Goal: Task Accomplishment & Management: Complete application form

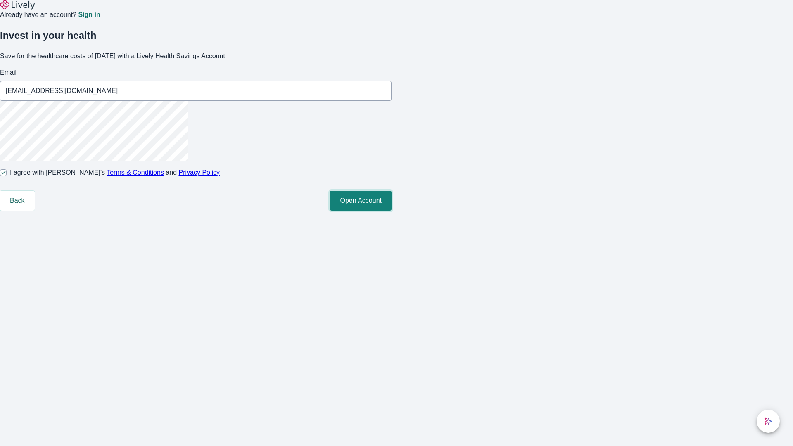
click at [391, 211] on button "Open Account" at bounding box center [361, 201] width 62 height 20
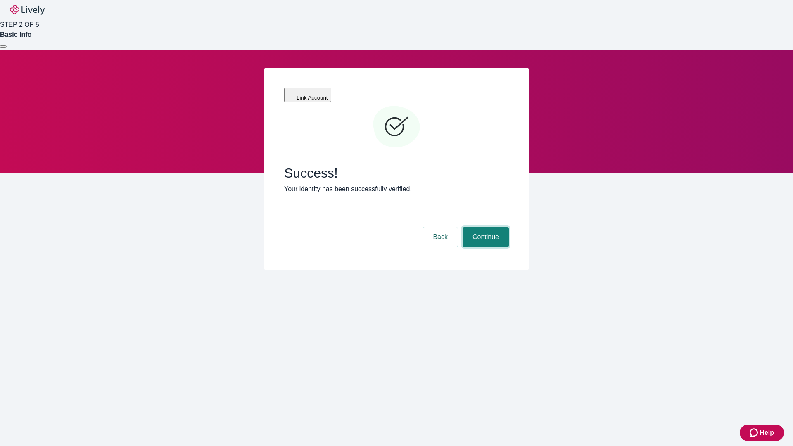
click at [484, 227] on button "Continue" at bounding box center [486, 237] width 46 height 20
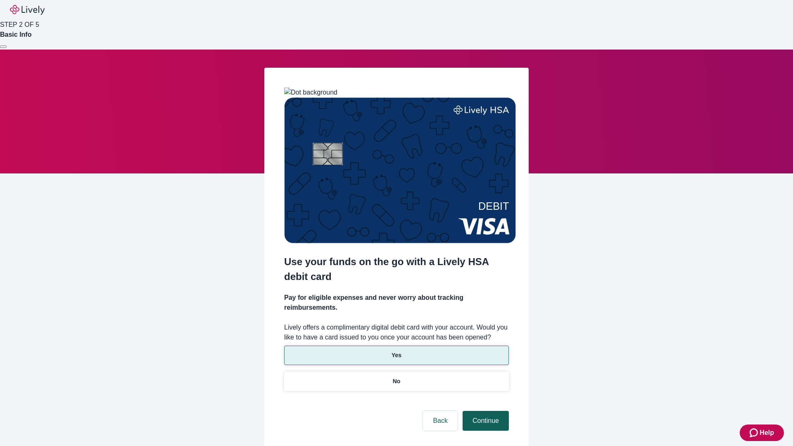
click at [396, 351] on p "Yes" at bounding box center [396, 355] width 10 height 9
click at [484, 411] on button "Continue" at bounding box center [486, 421] width 46 height 20
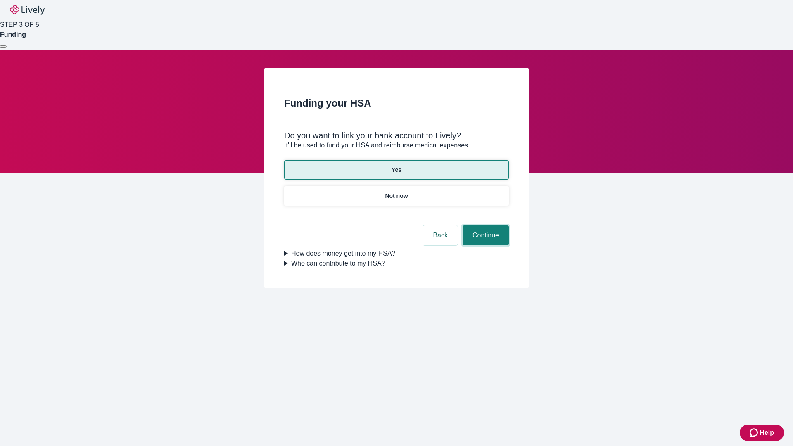
click at [484, 225] on button "Continue" at bounding box center [486, 235] width 46 height 20
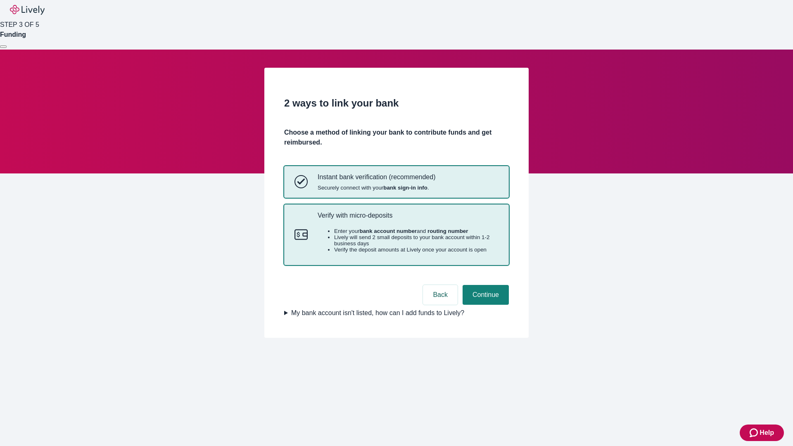
click at [408, 219] on p "Verify with micro-deposits" at bounding box center [408, 215] width 181 height 8
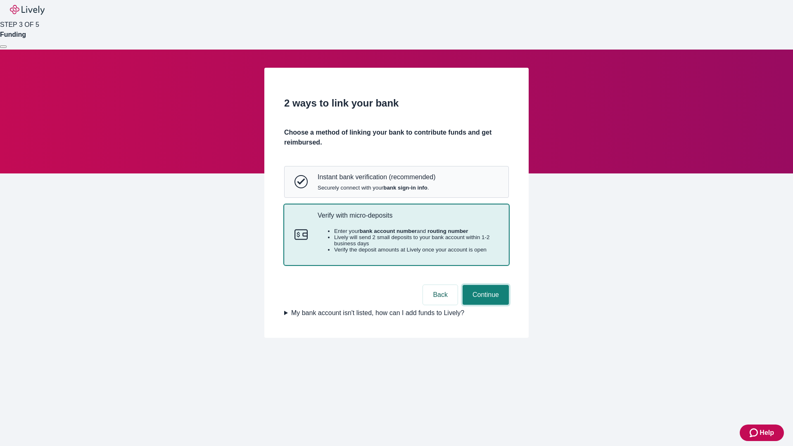
click at [484, 305] on button "Continue" at bounding box center [486, 295] width 46 height 20
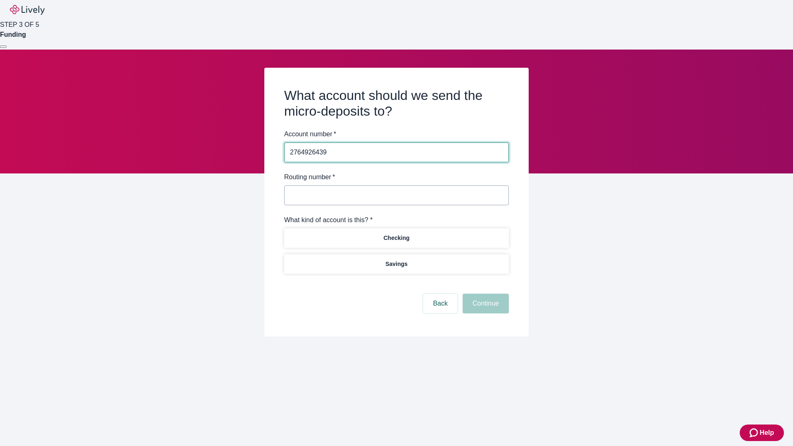
type input "2764926439"
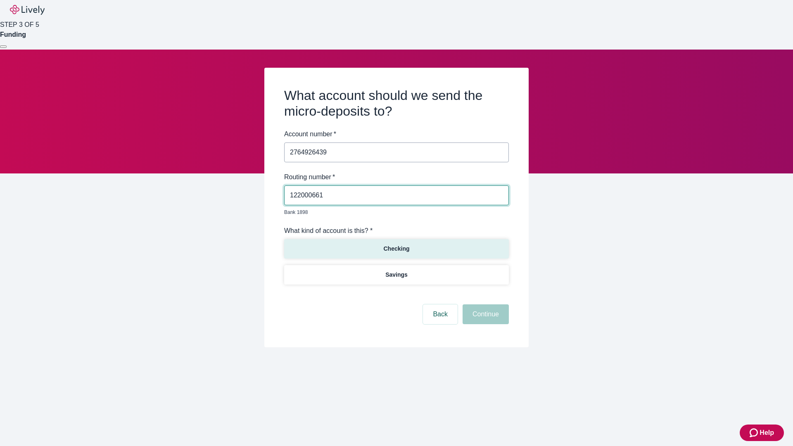
type input "122000661"
click at [396, 244] on p "Checking" at bounding box center [396, 248] width 26 height 9
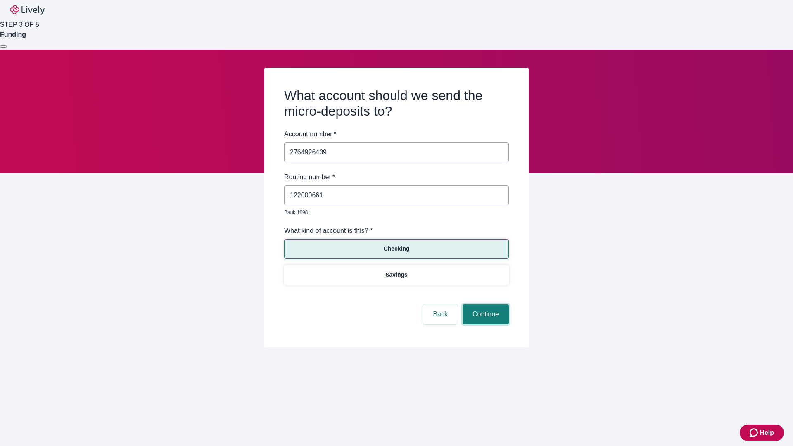
click at [484, 305] on button "Continue" at bounding box center [486, 314] width 46 height 20
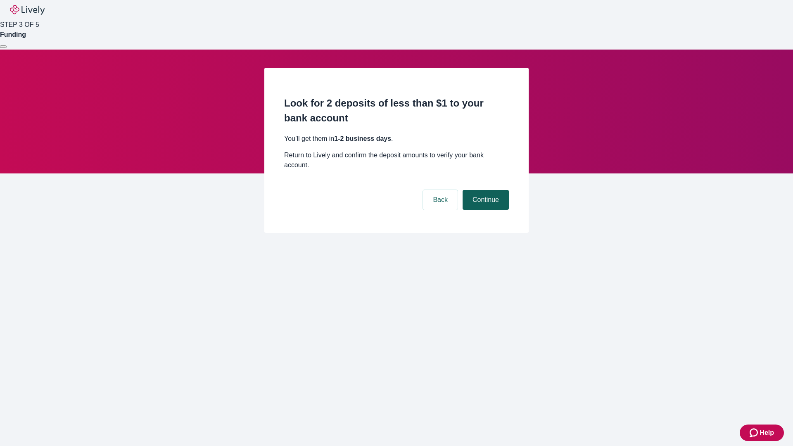
click at [484, 190] on button "Continue" at bounding box center [486, 200] width 46 height 20
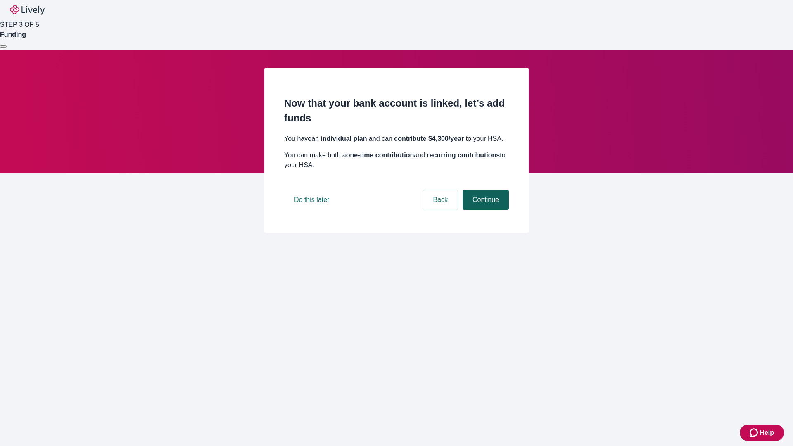
click at [484, 210] on button "Continue" at bounding box center [486, 200] width 46 height 20
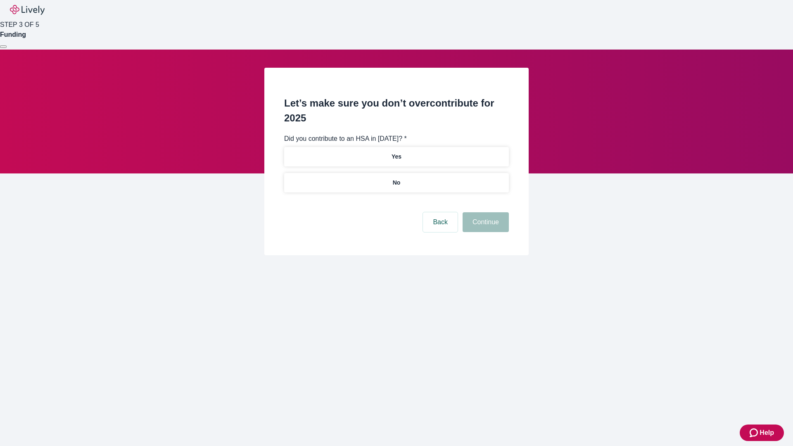
click at [396, 178] on p "No" at bounding box center [397, 182] width 8 height 9
click at [484, 212] on button "Continue" at bounding box center [486, 222] width 46 height 20
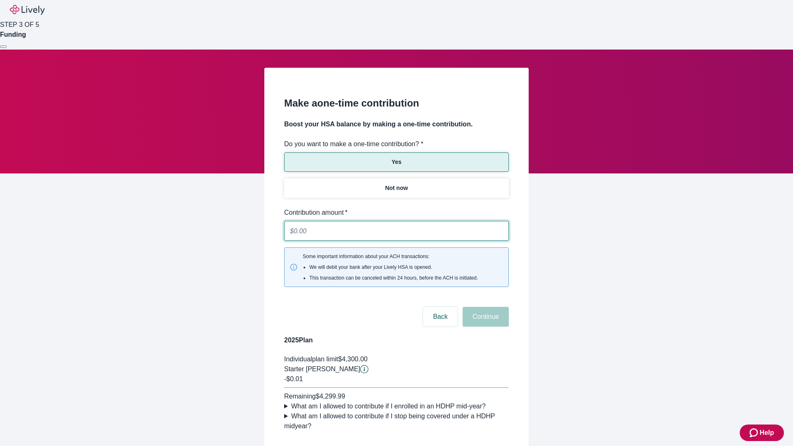
type input "0.01"
click at [484, 307] on button "Continue" at bounding box center [486, 317] width 46 height 20
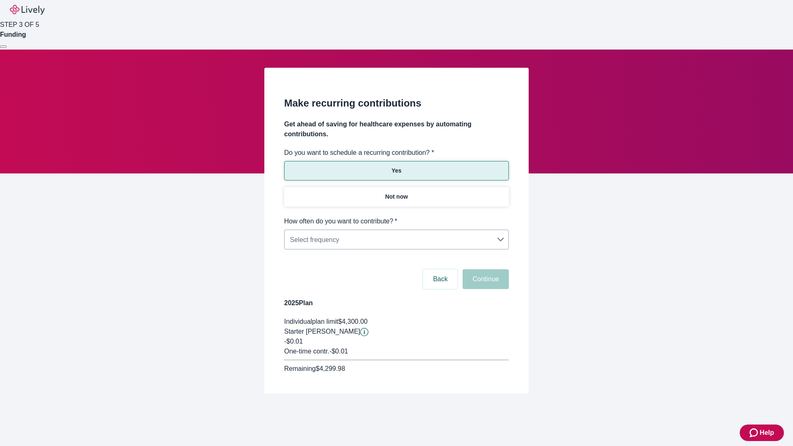
click at [396, 216] on body "Help STEP 3 OF 5 Funding Make recurring contributions Get ahead of saving for h…" at bounding box center [396, 216] width 793 height 433
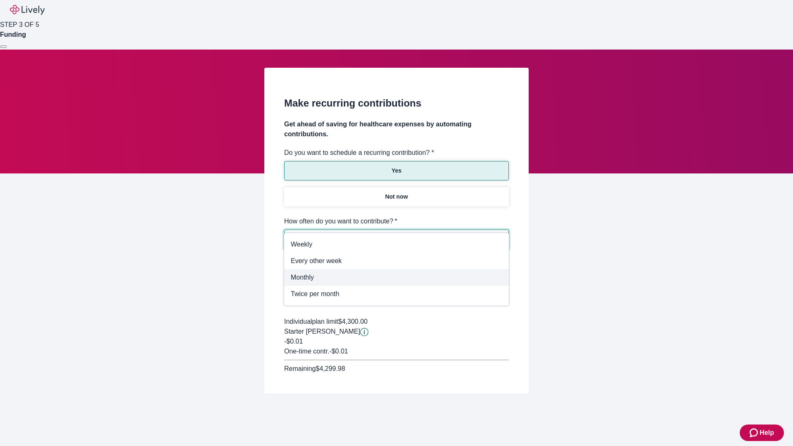
click at [396, 278] on span "Monthly" at bounding box center [396, 278] width 211 height 10
type input "Monthly"
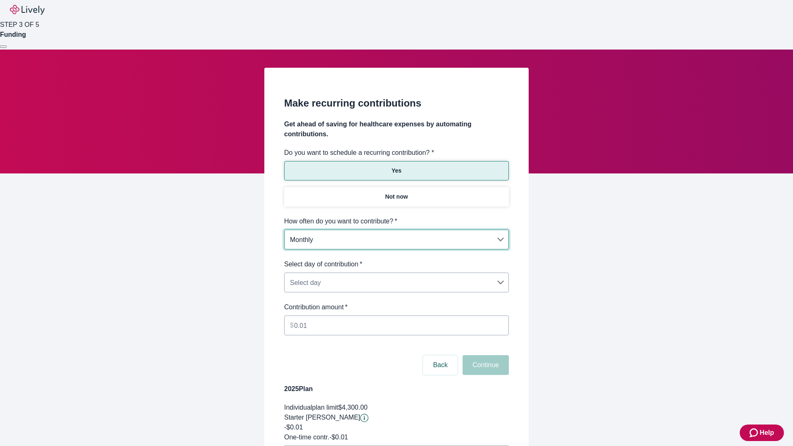
click at [396, 259] on body "Help STEP 3 OF 5 Funding Make recurring contributions Get ahead of saving for h…" at bounding box center [396, 259] width 793 height 519
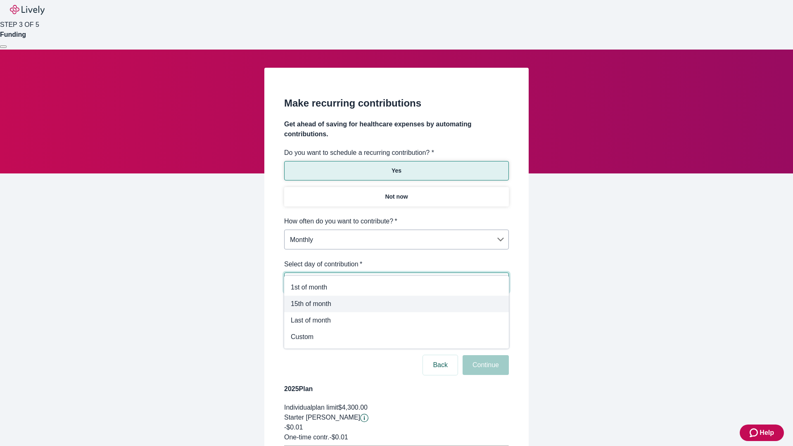
click at [396, 304] on span "15th of month" at bounding box center [396, 304] width 211 height 10
type input "Monthly15th"
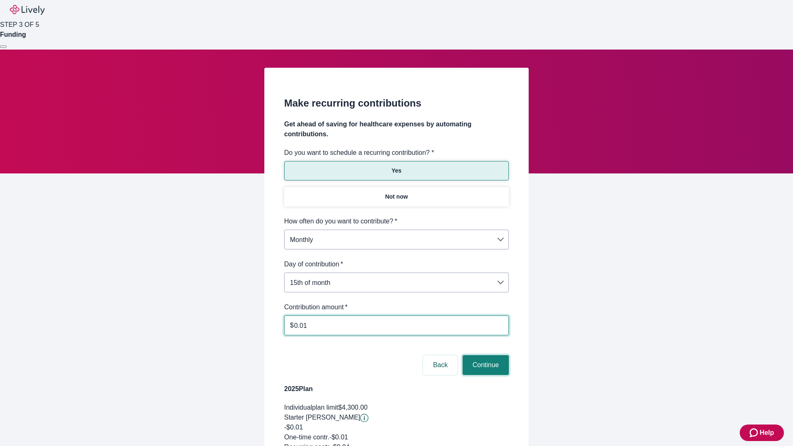
click at [484, 355] on button "Continue" at bounding box center [486, 365] width 46 height 20
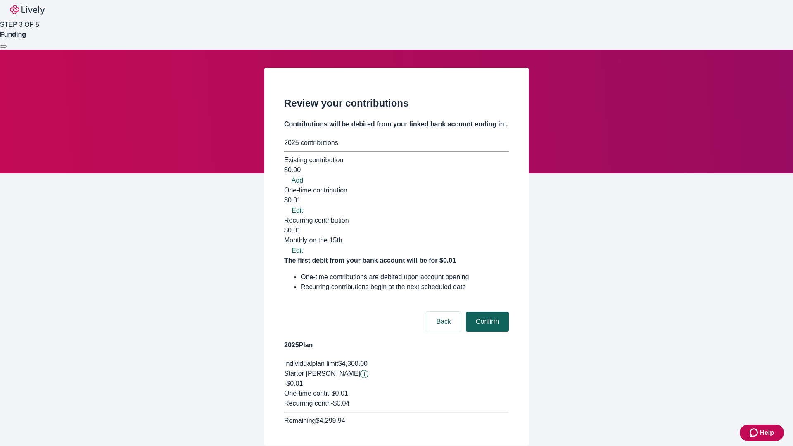
click at [486, 312] on button "Confirm" at bounding box center [487, 322] width 43 height 20
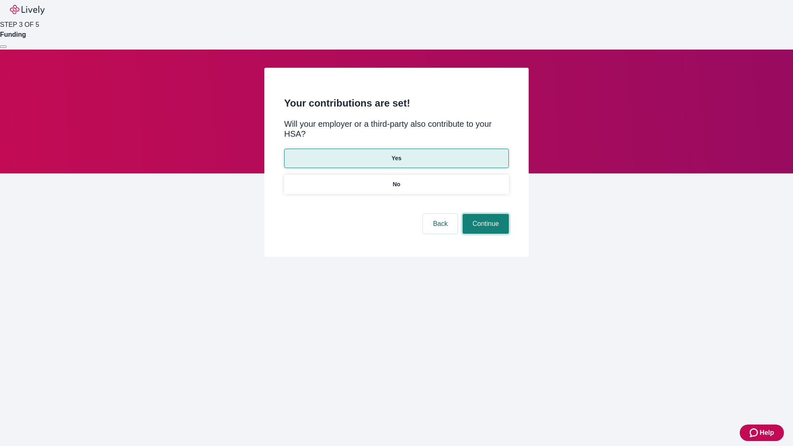
click at [484, 214] on button "Continue" at bounding box center [486, 224] width 46 height 20
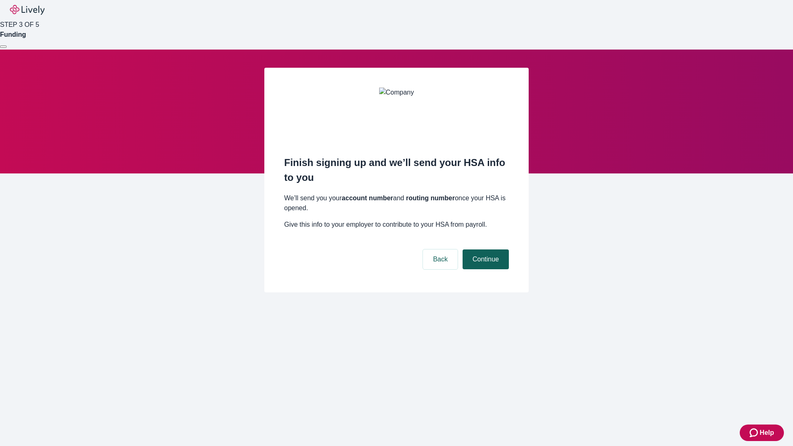
click at [484, 249] on button "Continue" at bounding box center [486, 259] width 46 height 20
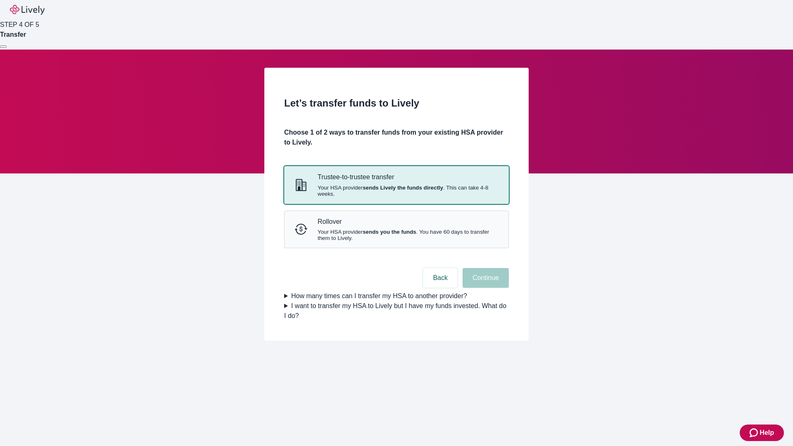
click at [396, 191] on strong "sends Lively the funds directly" at bounding box center [403, 188] width 81 height 6
click at [484, 288] on button "Continue" at bounding box center [486, 278] width 46 height 20
